Goal: Information Seeking & Learning: Learn about a topic

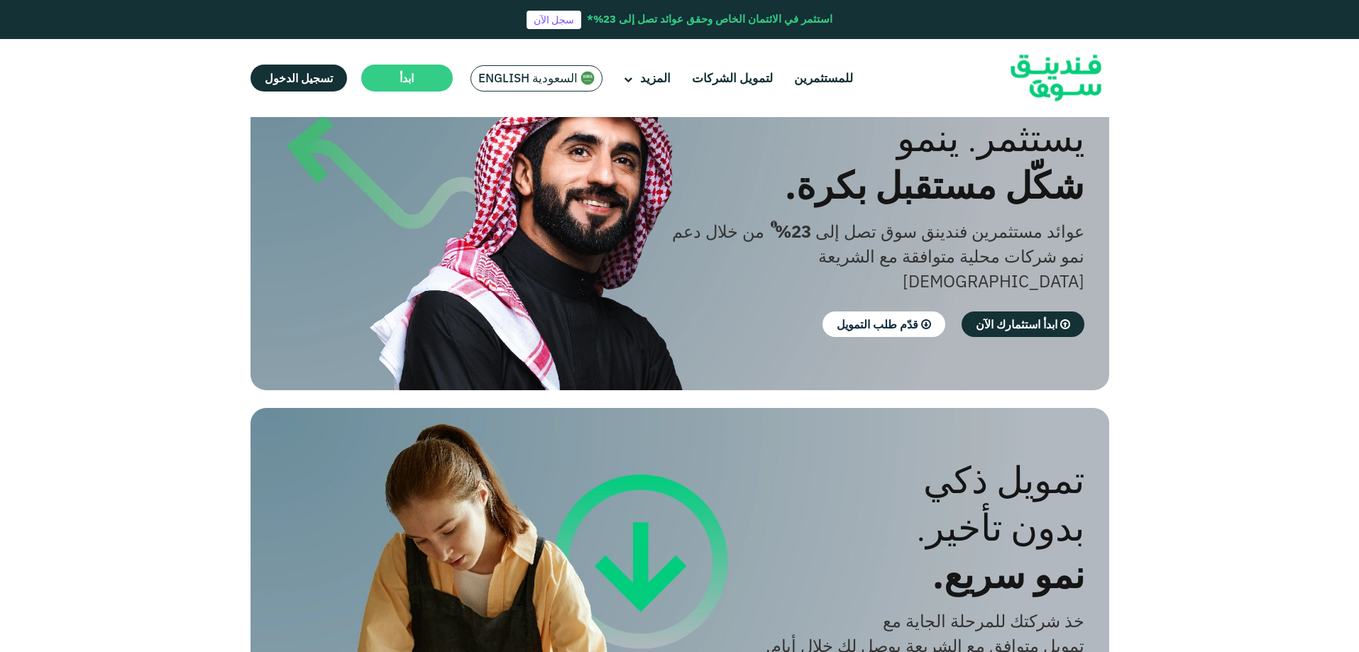
scroll to position [142, 0]
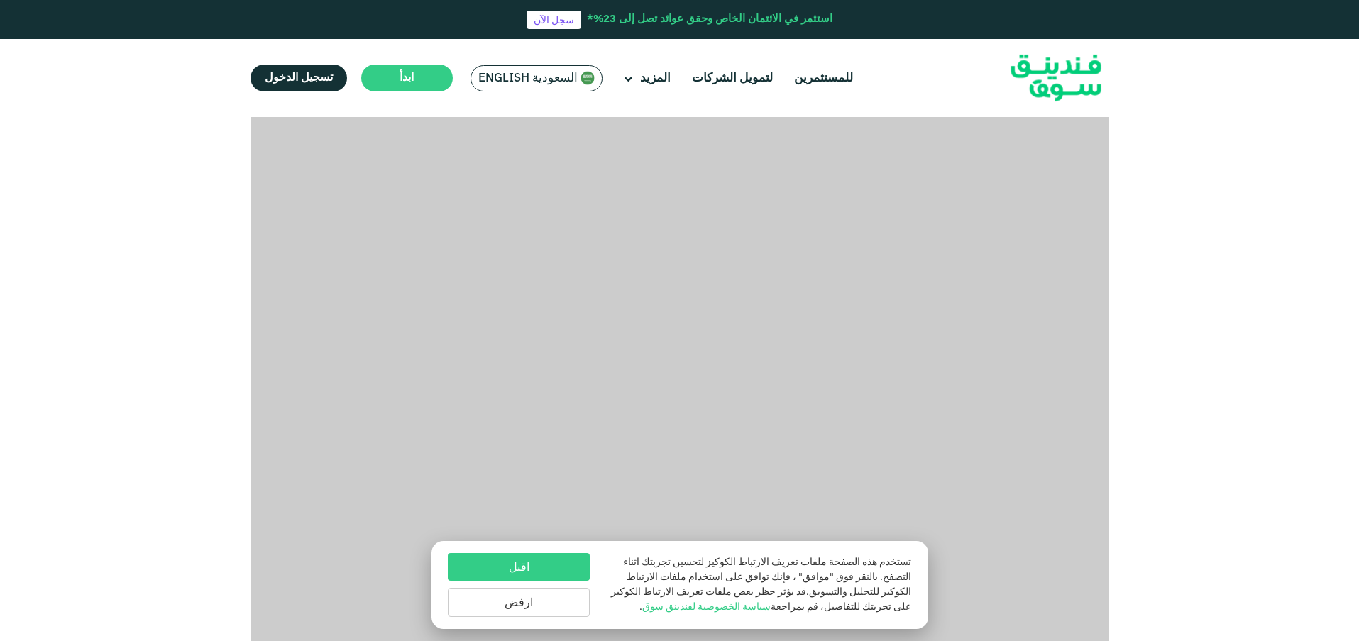
click at [556, 568] on button "اقبل" at bounding box center [519, 567] width 142 height 28
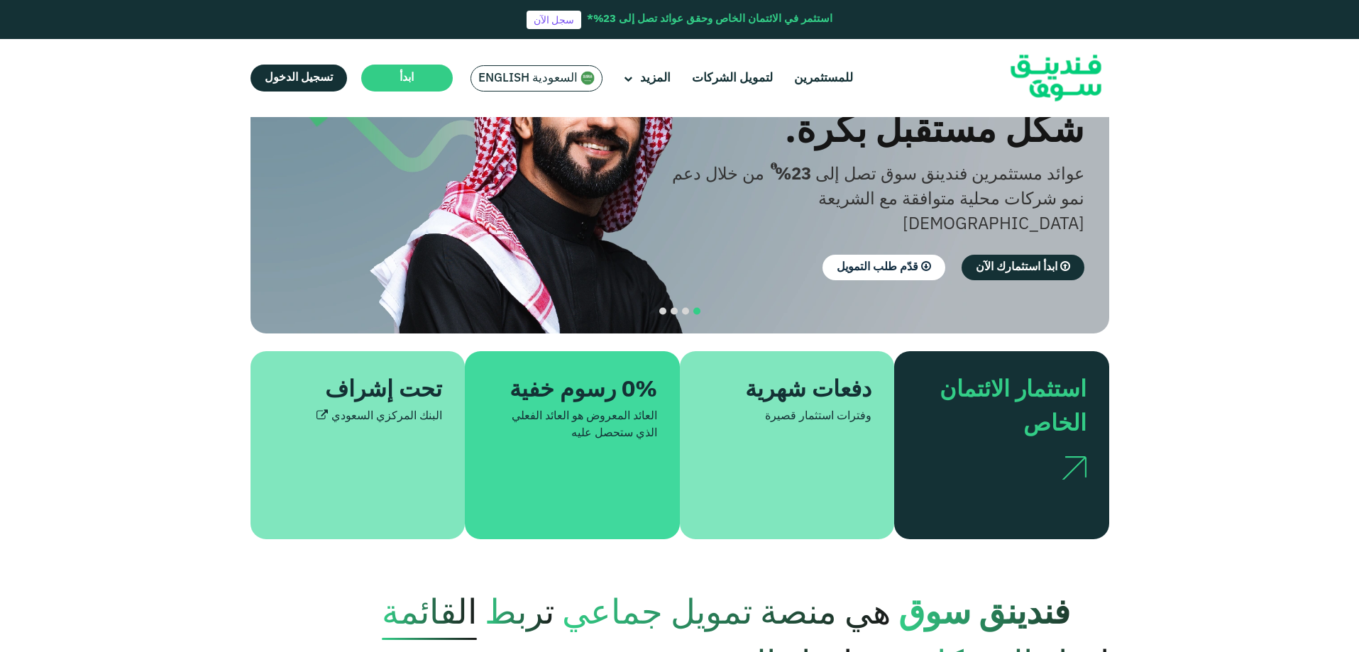
drag, startPoint x: 627, startPoint y: 395, endPoint x: 580, endPoint y: 416, distance: 51.2
click at [580, 416] on div "العائد المعروض هو العائد الفعلي الذي ستحصل عليه" at bounding box center [572, 425] width 170 height 34
click at [589, 417] on div "العائد المعروض هو العائد الفعلي الذي ستحصل عليه" at bounding box center [572, 425] width 170 height 34
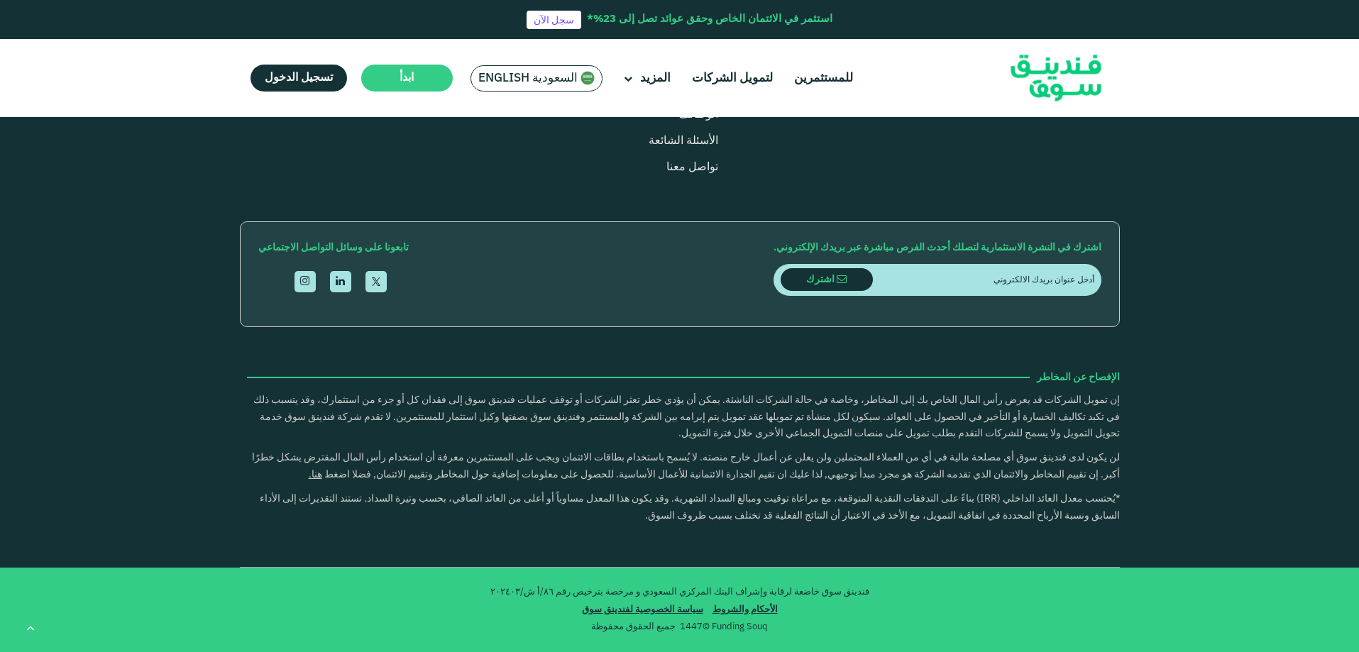
scroll to position [2483, 0]
type tc-range-slider "5"
drag, startPoint x: 651, startPoint y: 287, endPoint x: 580, endPoint y: 287, distance: 71.0
drag, startPoint x: 1052, startPoint y: 287, endPoint x: 987, endPoint y: 285, distance: 64.6
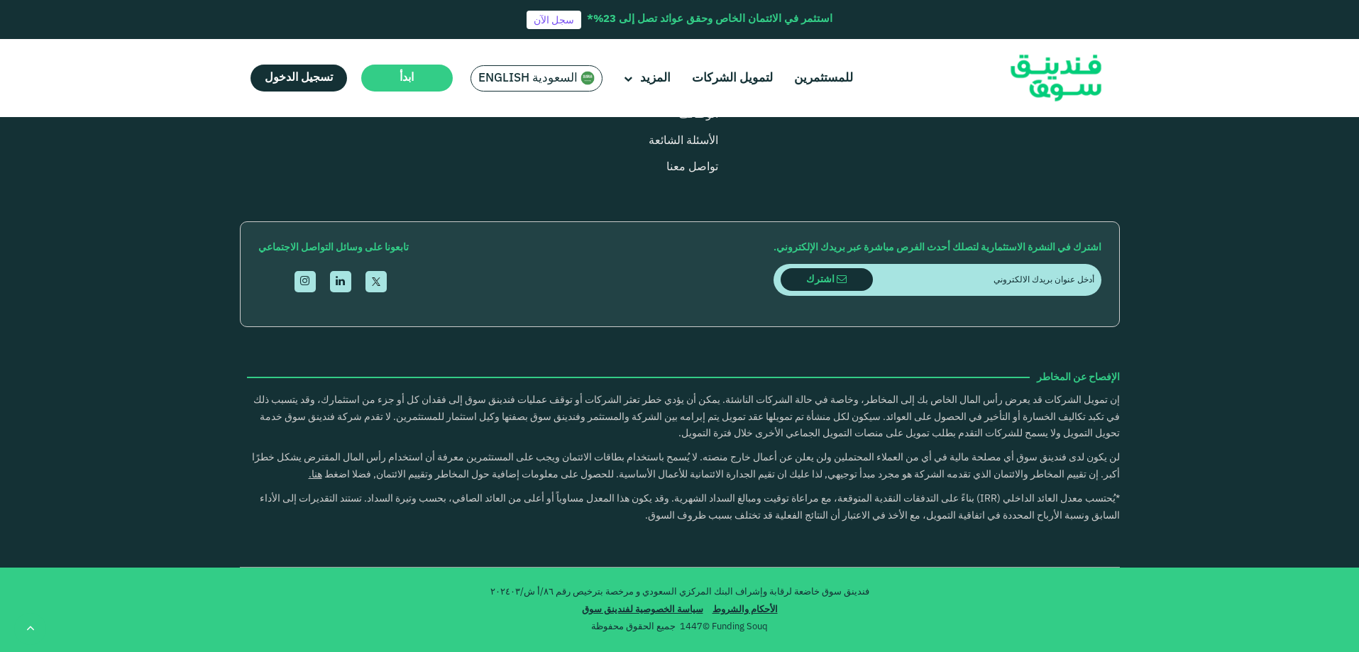
type tc-range-slider "1000000"
drag, startPoint x: 990, startPoint y: 411, endPoint x: 810, endPoint y: 413, distance: 180.2
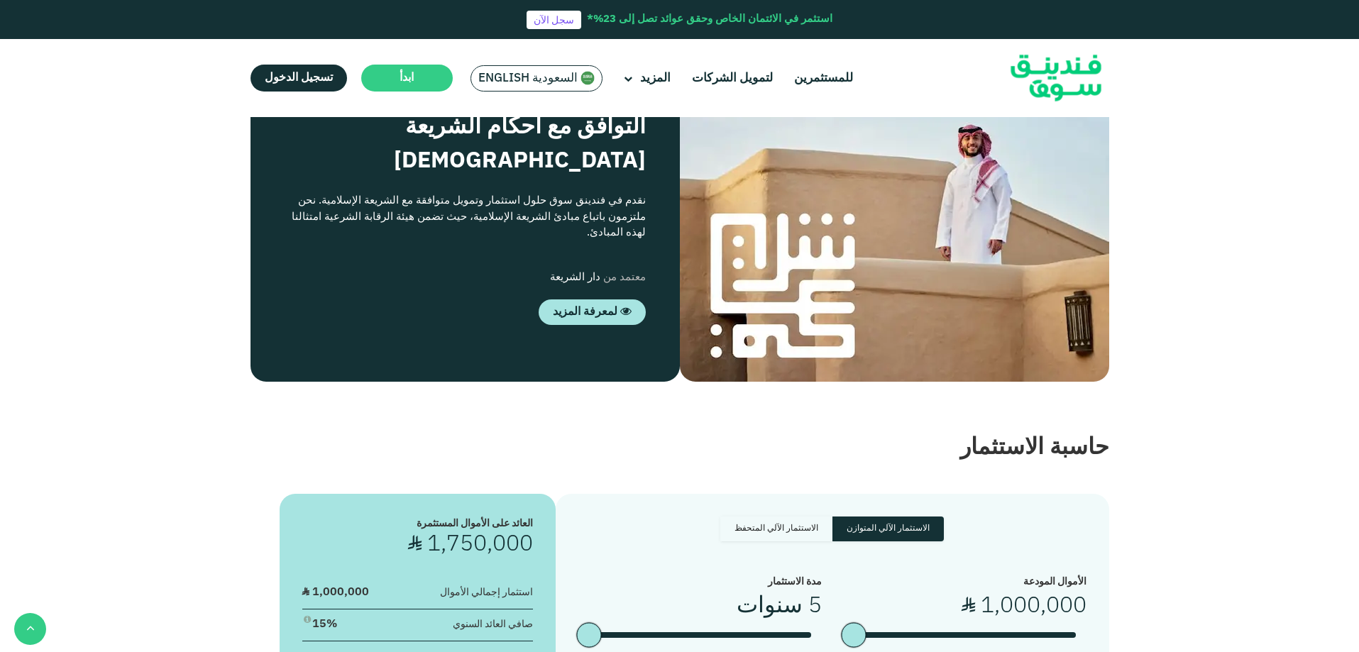
scroll to position [1561, 0]
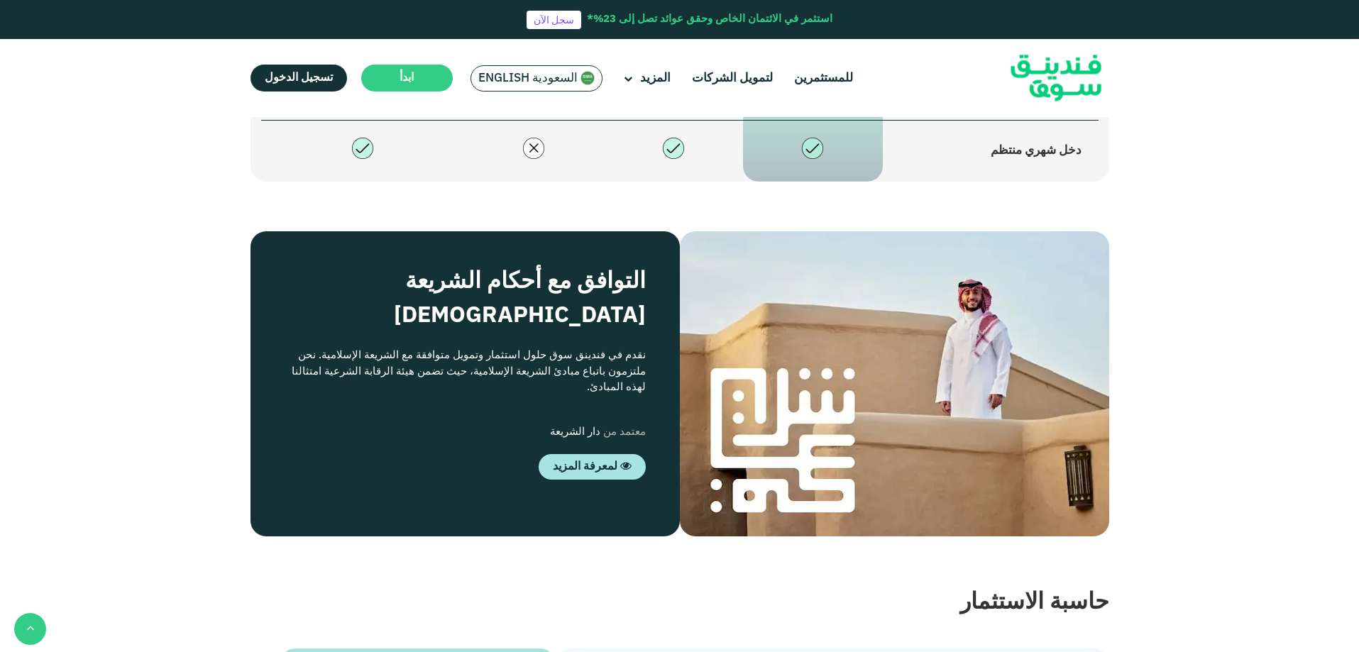
drag, startPoint x: 1061, startPoint y: 504, endPoint x: 925, endPoint y: 500, distance: 136.3
click at [925, 91] on div "تنويع فعّال في الأصول الاستثمارية" at bounding box center [991, 81] width 182 height 18
click at [988, 91] on div "تنويع فعّال في الأصول الاستثمارية" at bounding box center [991, 81] width 182 height 18
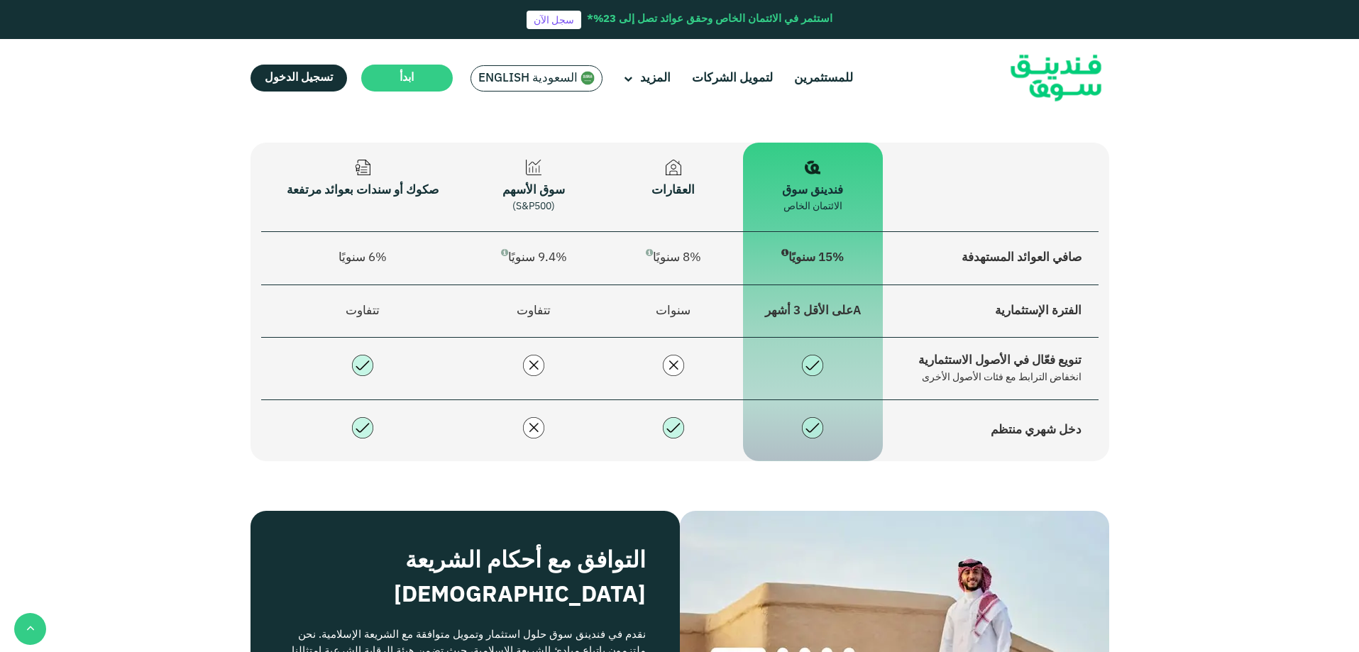
scroll to position [1277, 0]
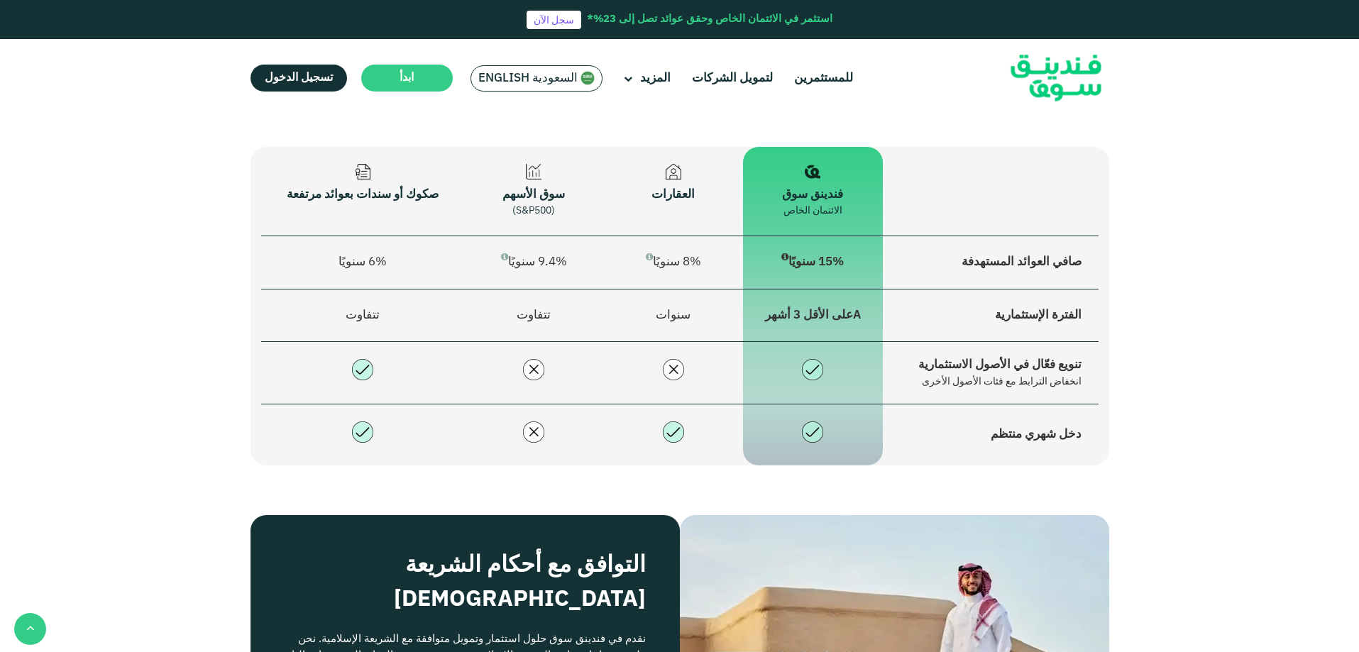
drag, startPoint x: 491, startPoint y: 424, endPoint x: 284, endPoint y: 424, distance: 207.2
click at [284, 43] on div "الائتمان الخاص هو فئة أصول بديلة توفر عوائد مرتفعة وفرص استثمار قصيرة الأجل غير…" at bounding box center [461, 18] width 422 height 48
drag, startPoint x: 609, startPoint y: 443, endPoint x: 319, endPoint y: 446, distance: 289.5
click at [319, 43] on div "الائتمان الخاص هو فئة أصول بديلة توفر عوائد مرتفعة وفرص استثمار قصيرة الأجل غير…" at bounding box center [461, 18] width 422 height 48
click at [318, 43] on div "الائتمان الخاص هو فئة أصول بديلة توفر عوائد مرتفعة وفرص استثمار قصيرة الأجل غير…" at bounding box center [461, 18] width 422 height 48
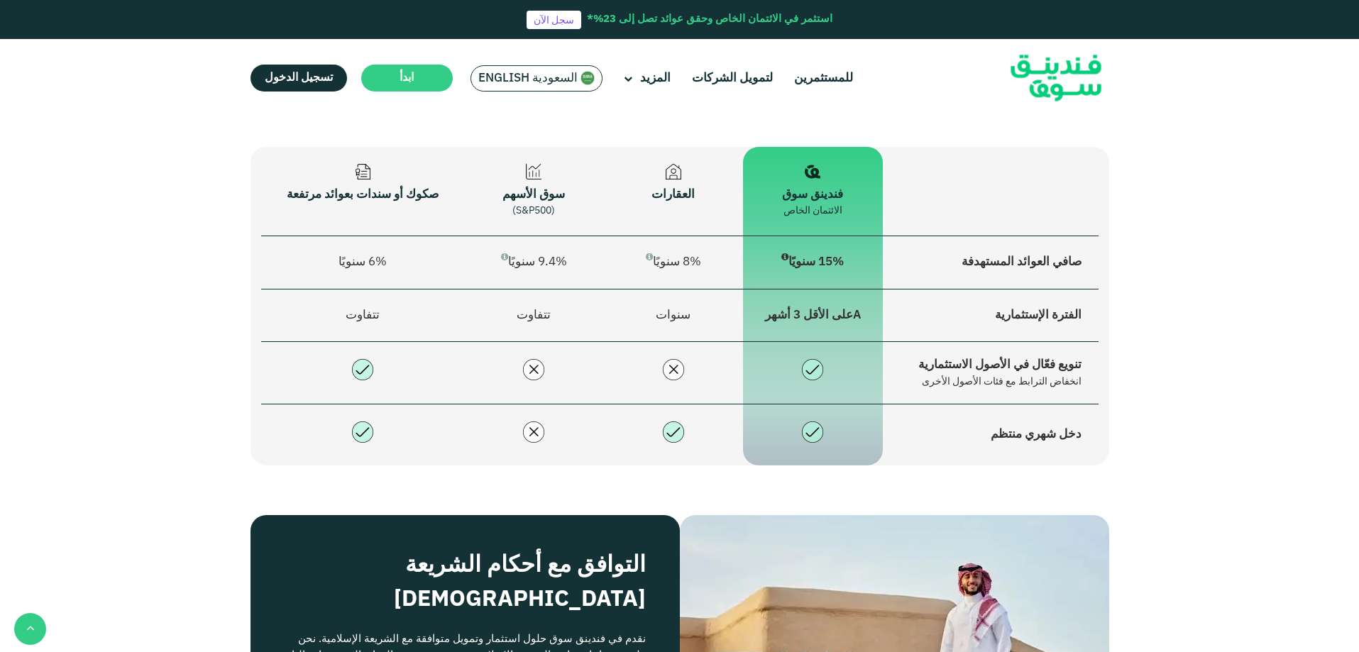
drag, startPoint x: 666, startPoint y: 488, endPoint x: 514, endPoint y: 487, distance: 152.6
click at [514, 90] on div "في فيندينق سوق، نقدم فرص استثمار متوافقة مع الشريعة [DEMOGRAPHIC_DATA] في الائت…" at bounding box center [461, 74] width 422 height 32
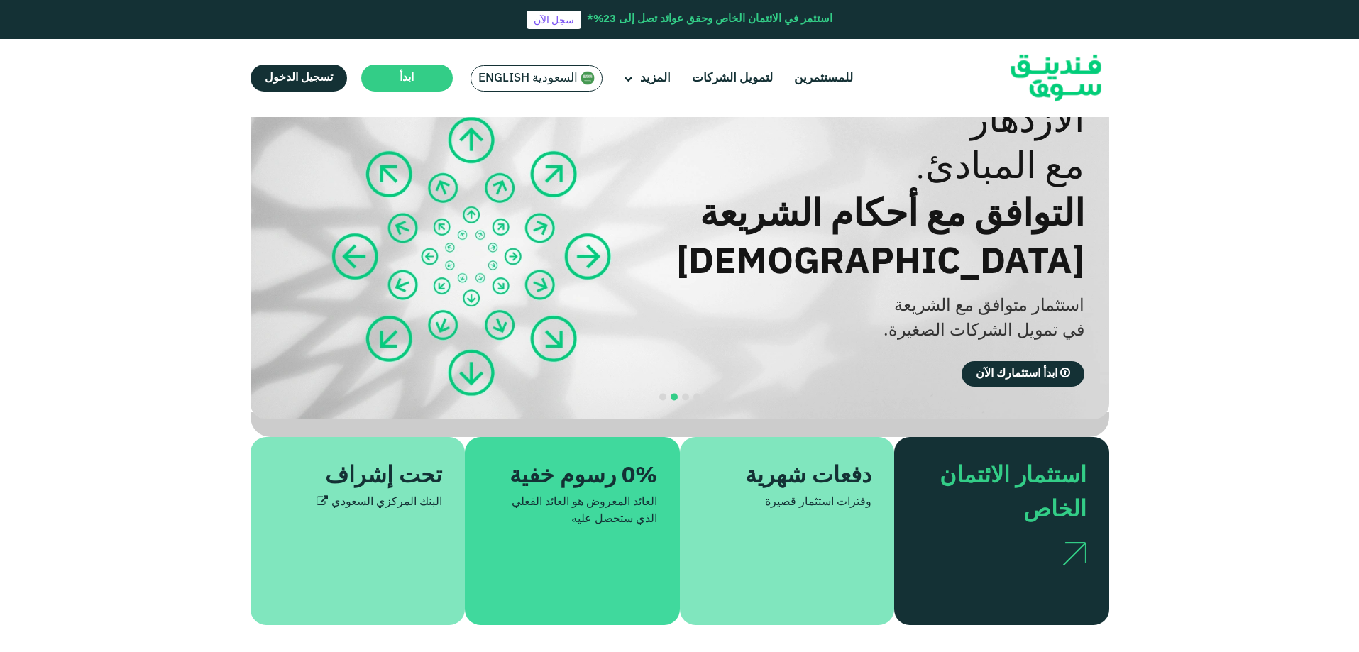
scroll to position [0, 0]
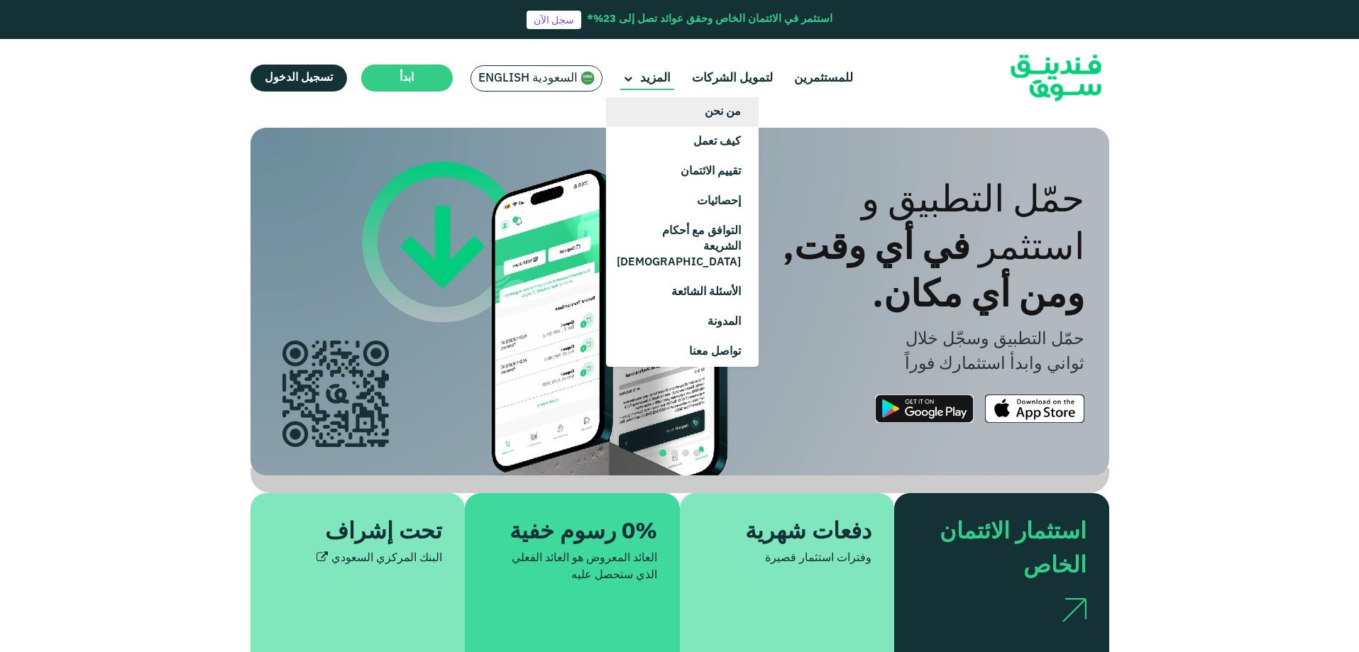
click at [715, 114] on link "من نحن" at bounding box center [682, 112] width 153 height 30
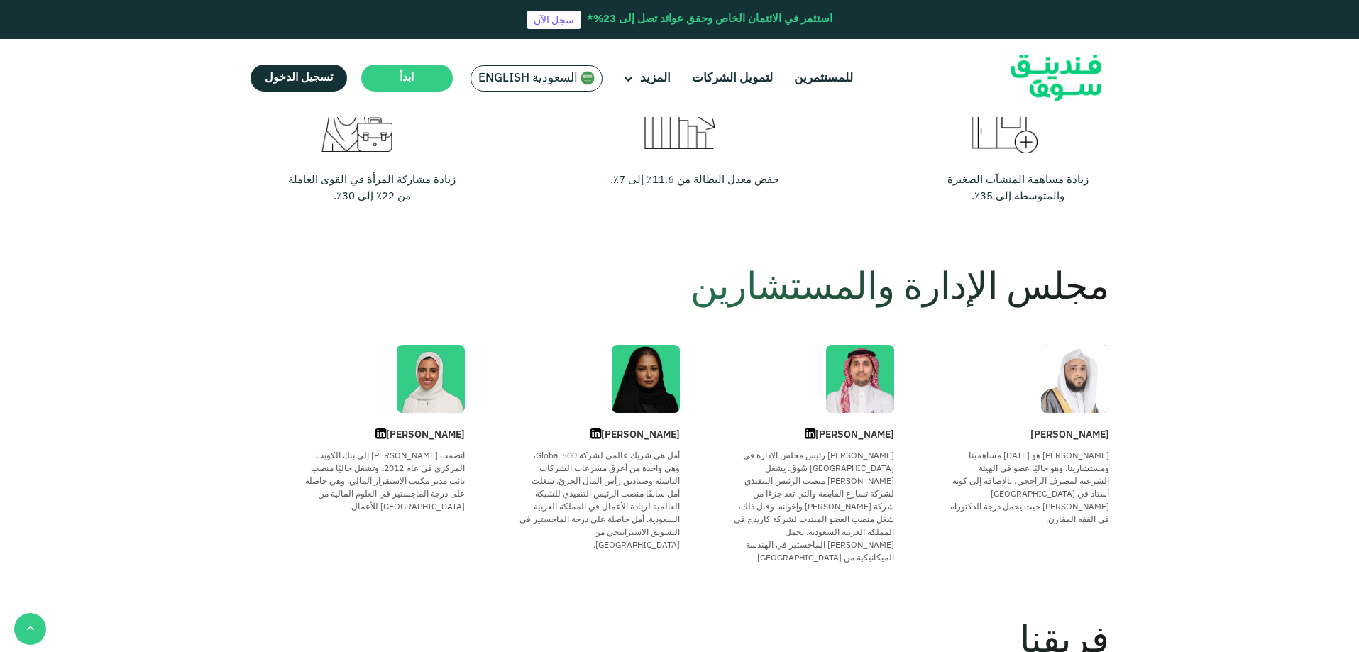
scroll to position [639, 0]
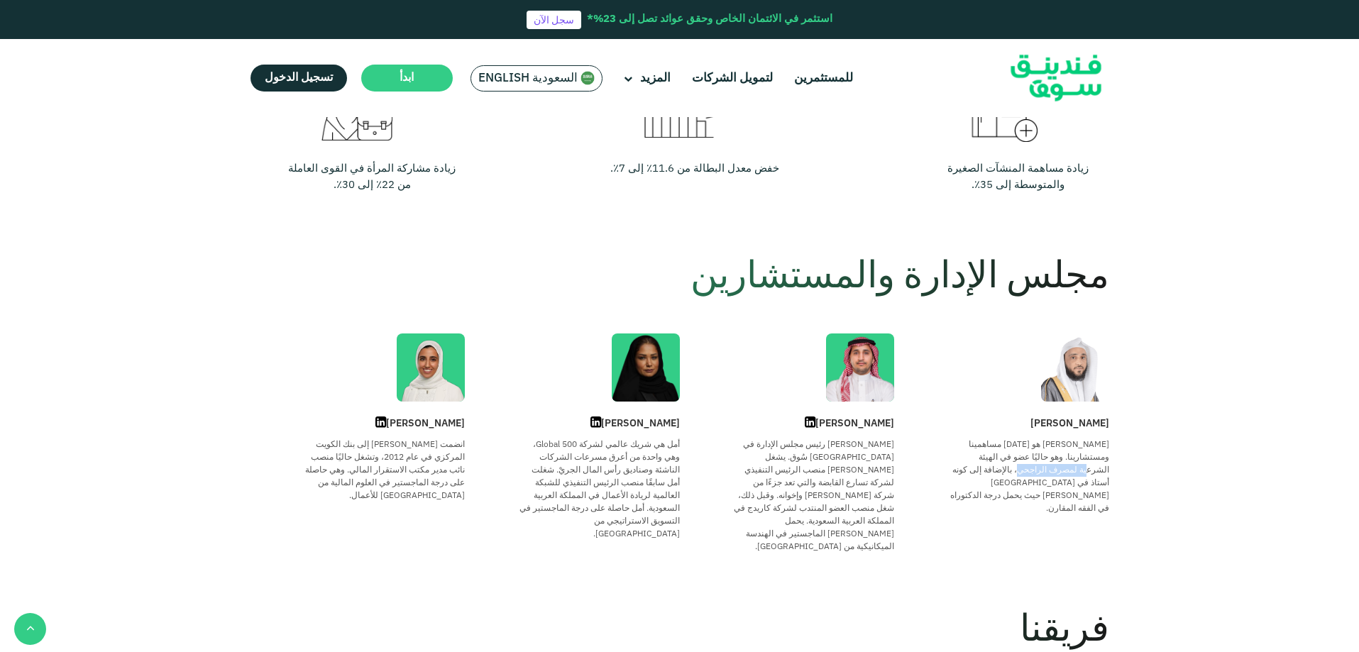
drag, startPoint x: 1034, startPoint y: 458, endPoint x: 983, endPoint y: 458, distance: 51.1
click at [983, 458] on div "الشيخ عبد الله هو أحد مساهمينا ومستشارينا. وهو حاليًا عضو في الهيئة الشرعية لمص…" at bounding box center [1028, 477] width 161 height 77
drag, startPoint x: 1072, startPoint y: 469, endPoint x: 966, endPoint y: 468, distance: 105.7
click at [966, 468] on div "الشيخ عبد الله هو أحد مساهمينا ومستشارينا. وهو حاليًا عضو في الهيئة الشرعية لمص…" at bounding box center [1028, 477] width 161 height 77
drag, startPoint x: 1086, startPoint y: 483, endPoint x: 985, endPoint y: 485, distance: 101.5
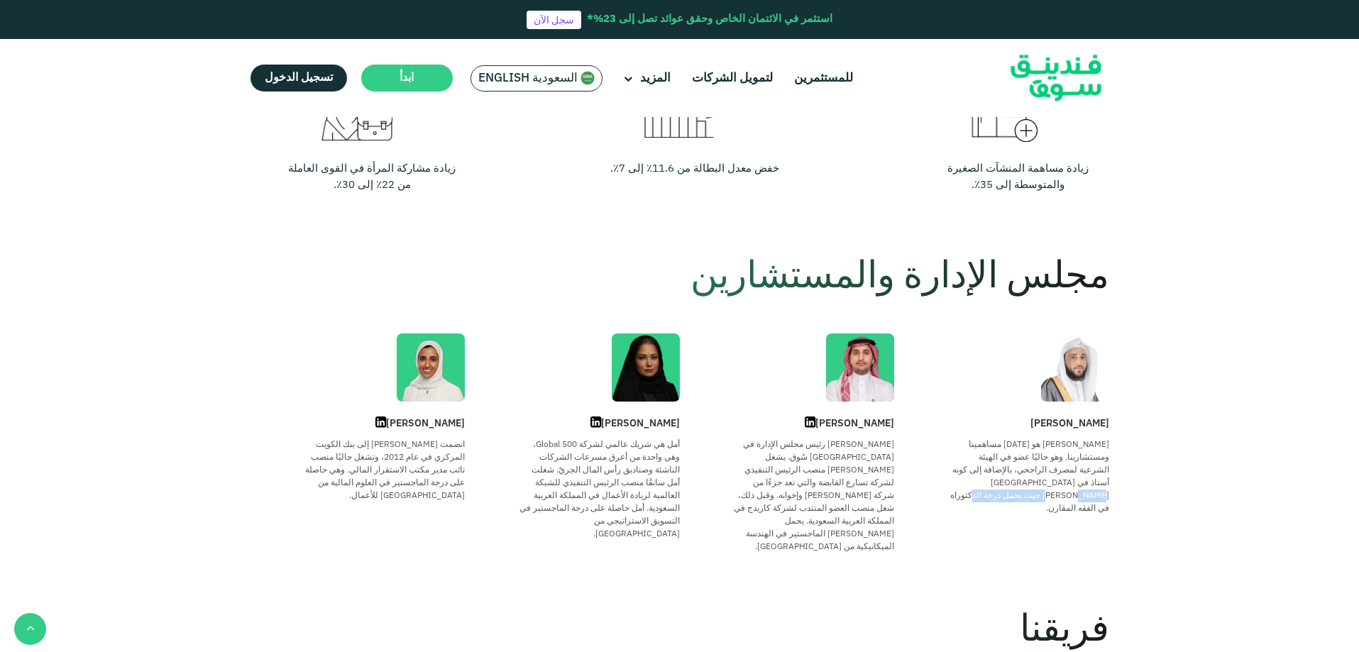
click at [985, 485] on div "الشيخ عبد الله هو أحد مساهمينا ومستشارينا. وهو حاليًا عضو في الهيئة الشرعية لمص…" at bounding box center [1028, 477] width 161 height 77
click at [1065, 493] on div "الشيخ عبد الله هو أحد مساهمينا ومستشارينا. وهو حاليًا عضو في الهيئة الشرعية لمص…" at bounding box center [1028, 477] width 161 height 77
drag, startPoint x: 859, startPoint y: 447, endPoint x: 751, endPoint y: 448, distance: 107.9
click at [751, 448] on div "عمر هو رئيس مجلس الإدارة في فَندِينق سُوق. يشغل عمر حاليًا منصب الرئيس التنفيذي…" at bounding box center [813, 496] width 161 height 115
drag, startPoint x: 878, startPoint y: 456, endPoint x: 731, endPoint y: 456, distance: 147.6
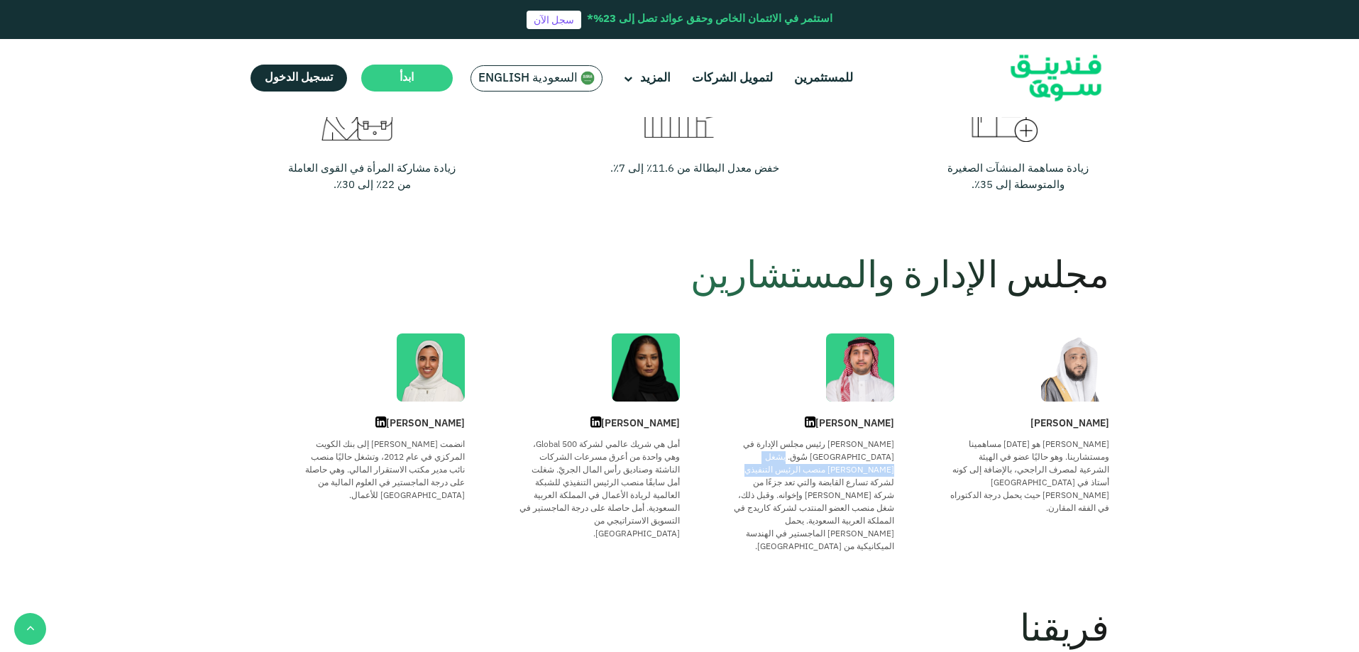
click at [731, 456] on div "Omar Rebhan عمر هو رئيس مجلس الإدارة في فَندِينق سُوق. يشغل عمر حاليًا منصب الر…" at bounding box center [787, 485] width 215 height 138
drag, startPoint x: 870, startPoint y: 469, endPoint x: 838, endPoint y: 469, distance: 31.9
click at [838, 469] on div "عمر هو رئيس مجلس الإدارة في فَندِينق سُوق. يشغل عمر حاليًا منصب الرئيس التنفيذي…" at bounding box center [813, 496] width 161 height 115
click at [867, 469] on div "عمر هو رئيس مجلس الإدارة في فَندِينق سُوق. يشغل عمر حاليًا منصب الرئيس التنفيذي…" at bounding box center [813, 496] width 161 height 115
drag, startPoint x: 892, startPoint y: 473, endPoint x: 841, endPoint y: 485, distance: 52.5
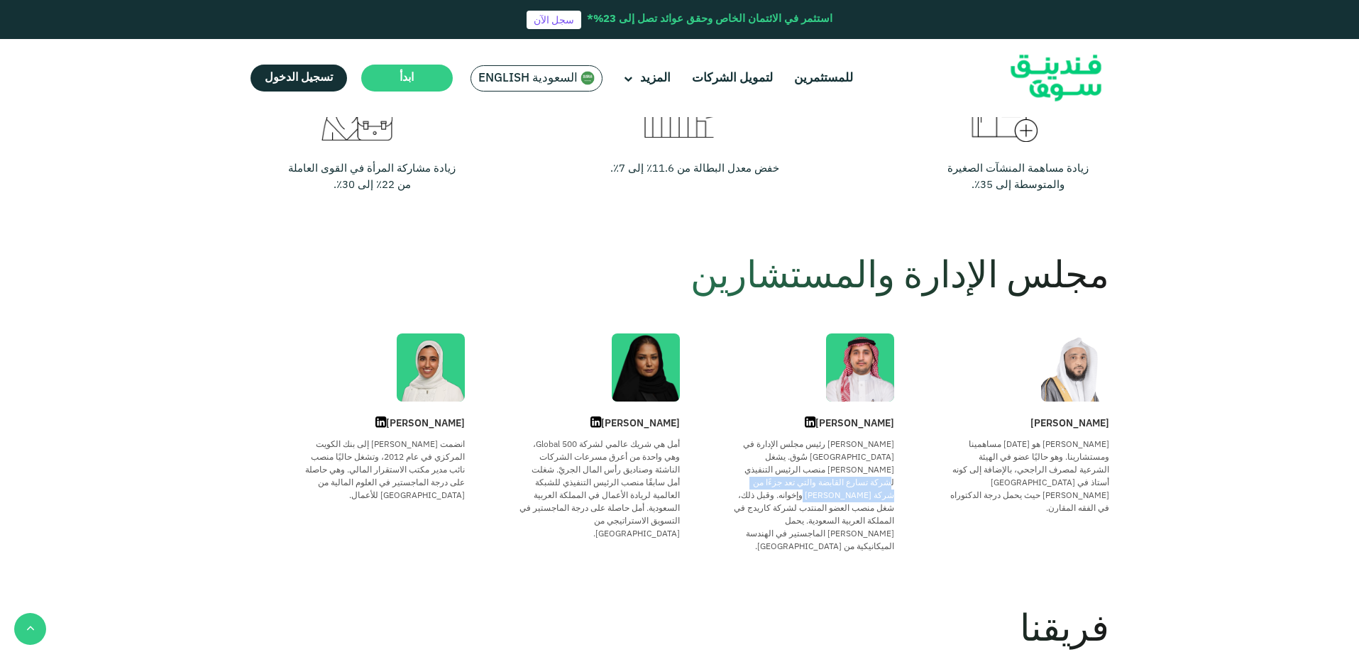
click at [841, 485] on div "عمر هو رئيس مجلس الإدارة في فَندِينق سُوق. يشغل عمر حاليًا منصب الرئيس التنفيذي…" at bounding box center [813, 496] width 161 height 115
click at [847, 482] on div "عمر هو رئيس مجلس الإدارة في فَندِينق سُوق. يشغل عمر حاليًا منصب الرئيس التنفيذي…" at bounding box center [813, 496] width 161 height 115
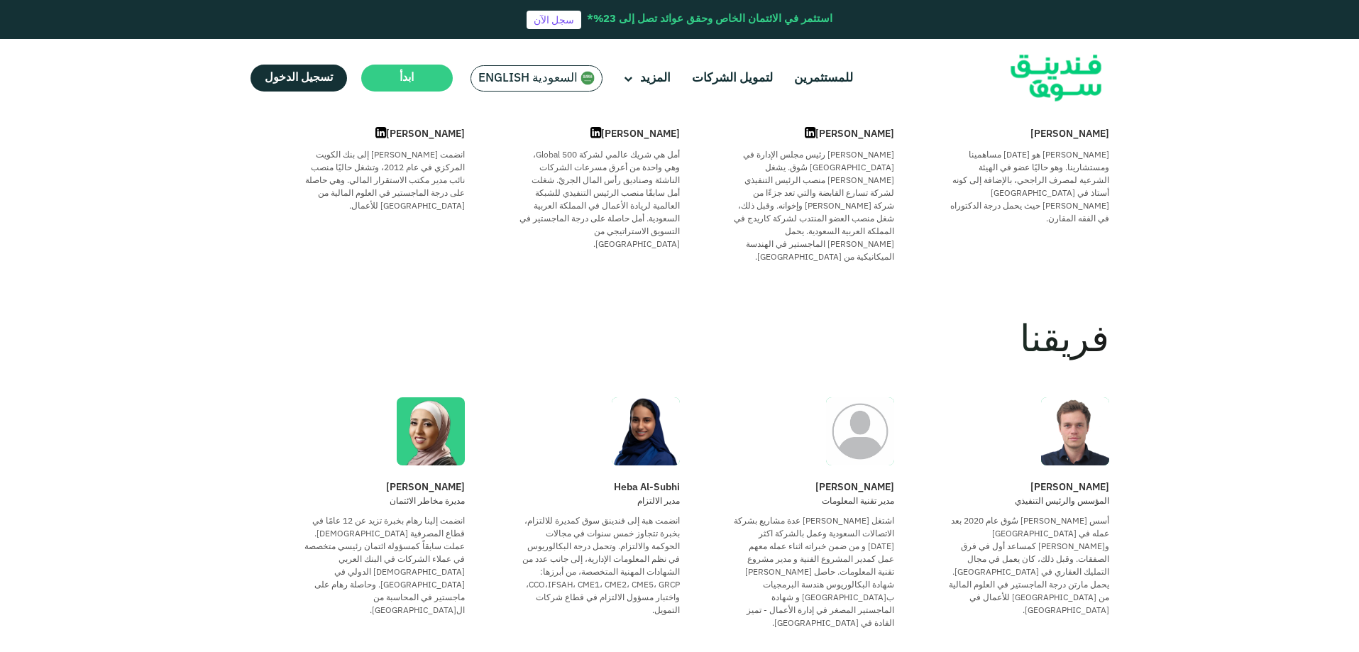
scroll to position [0, 0]
